Goal: Task Accomplishment & Management: Manage account settings

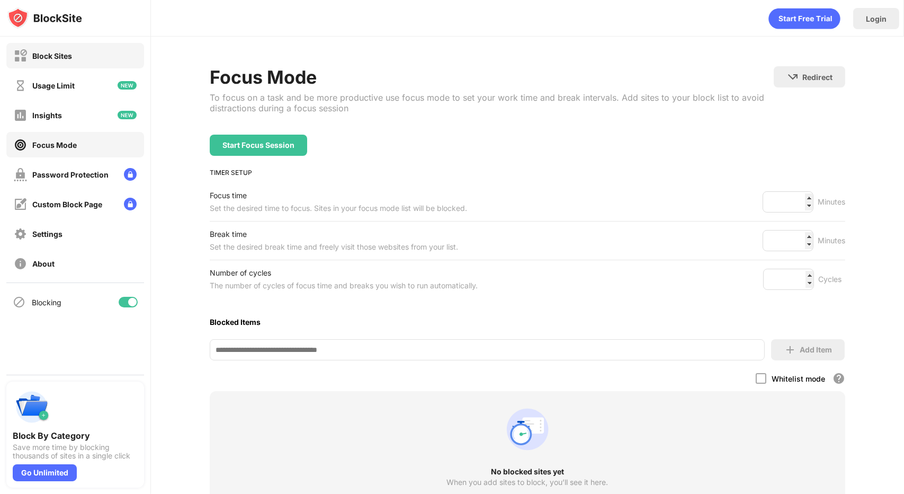
click at [90, 49] on div "Block Sites" at bounding box center [75, 55] width 138 height 25
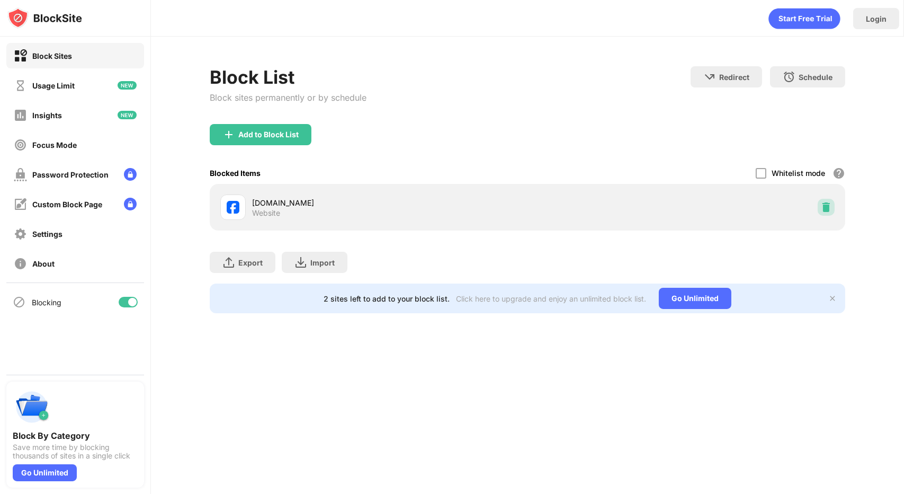
click at [827, 211] on img at bounding box center [826, 207] width 11 height 11
